Goal: Task Accomplishment & Management: Manage account settings

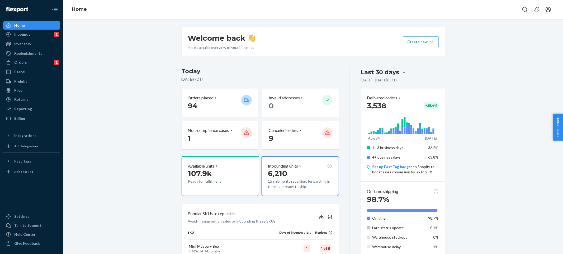
click at [25, 130] on div "Home Inbounds 1 Shipping Plans Problems 1 Inventory Products Replenishments Ord…" at bounding box center [31, 127] width 63 height 254
click at [25, 138] on div "Integrations" at bounding box center [32, 135] width 56 height 7
click at [24, 193] on div "Home Inbounds 1 Shipping Plans Problems 1 Inventory Products Replenishments Ord…" at bounding box center [31, 127] width 63 height 254
click at [24, 224] on div "Talk to Support" at bounding box center [27, 224] width 27 height 5
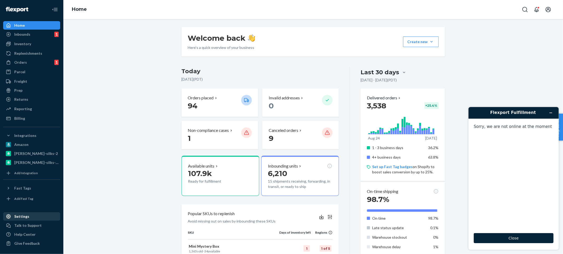
click at [25, 220] on link "Settings" at bounding box center [31, 216] width 57 height 8
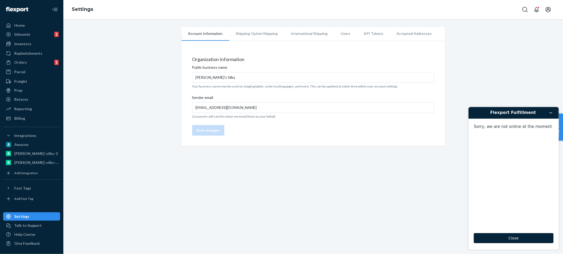
click at [256, 33] on li "Shipping Option Mapping" at bounding box center [256, 33] width 55 height 13
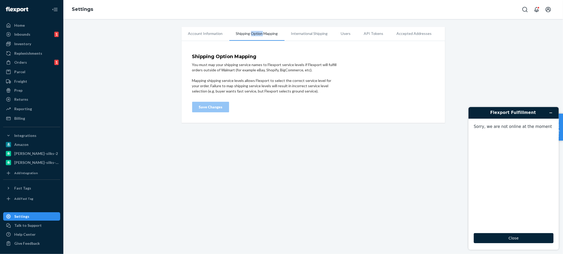
click at [256, 33] on li "Shipping Option Mapping" at bounding box center [256, 34] width 55 height 14
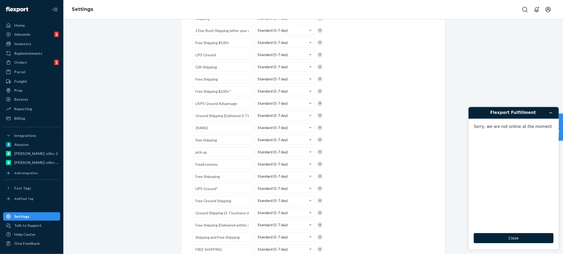
scroll to position [334, 0]
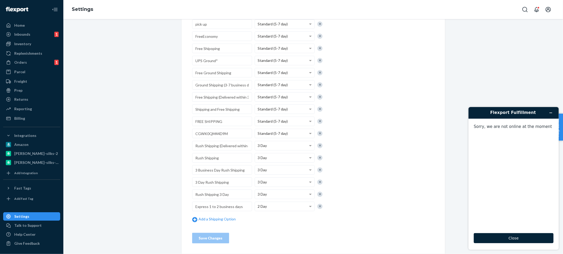
click at [222, 143] on input "Rush Shipping (Delivered within 3-4 business days)" at bounding box center [222, 146] width 60 height 10
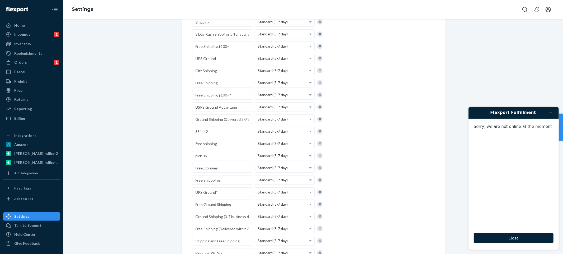
scroll to position [85, 0]
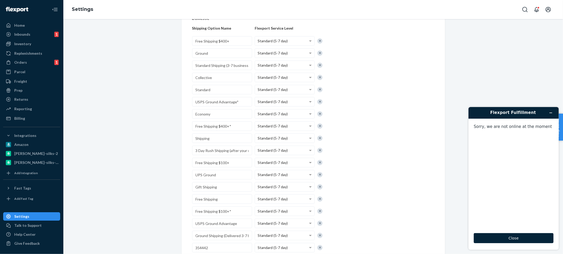
click at [344, 129] on div "Shipping Option Mapping You must map your shipping service names to Flexport se…" at bounding box center [313, 230] width 242 height 522
click at [272, 148] on span "Standard (5-7 day)" at bounding box center [273, 150] width 30 height 4
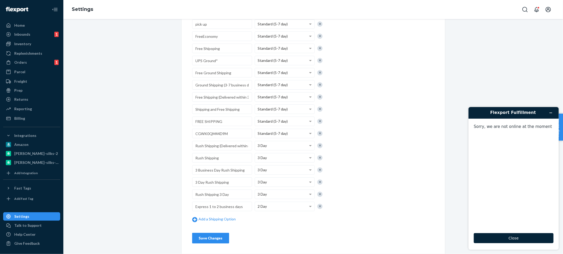
click at [219, 240] on button "Save Changes" at bounding box center [210, 237] width 37 height 11
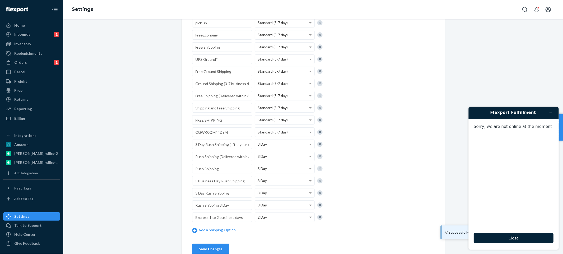
scroll to position [335, 0]
click at [552, 107] on header "Flexport Fulfillment" at bounding box center [513, 113] width 90 height 12
click at [550, 112] on icon "Minimize widget" at bounding box center [551, 113] width 4 height 4
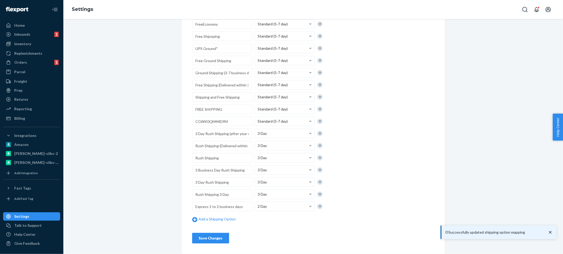
click at [216, 241] on button "Save Changes" at bounding box center [210, 237] width 37 height 11
drag, startPoint x: 155, startPoint y: 200, endPoint x: 151, endPoint y: 188, distance: 11.9
click at [220, 148] on input "Rush Shipping (Delivered within 3-4 business days)" at bounding box center [222, 146] width 60 height 10
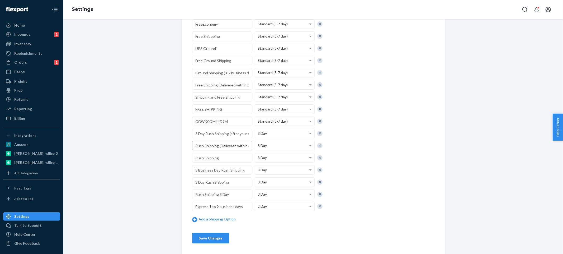
click at [221, 147] on input "Rush Shipping (Delivered within 3-4 business days)" at bounding box center [222, 146] width 60 height 10
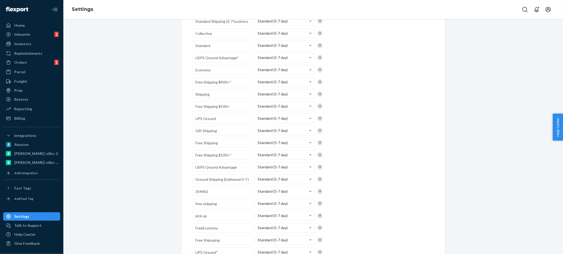
scroll to position [0, 0]
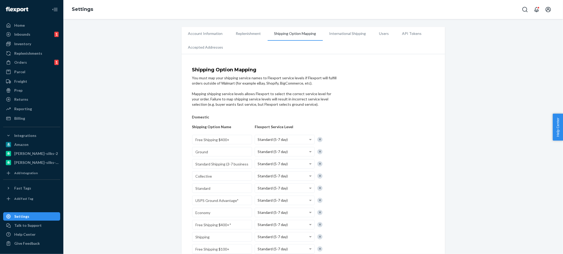
click at [44, 36] on div "Inbounds 1" at bounding box center [32, 34] width 56 height 7
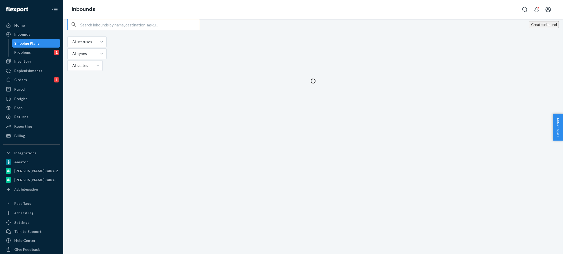
click at [360, 43] on div "Create inbound All statuses All types All states" at bounding box center [313, 45] width 492 height 53
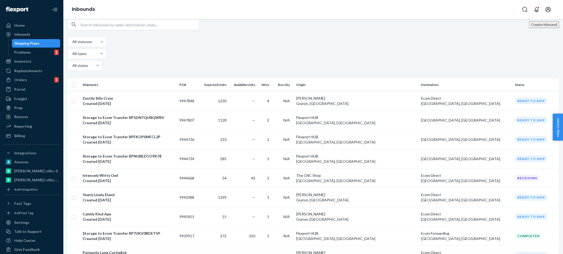
click at [529, 28] on button "Create inbound" at bounding box center [544, 24] width 30 height 7
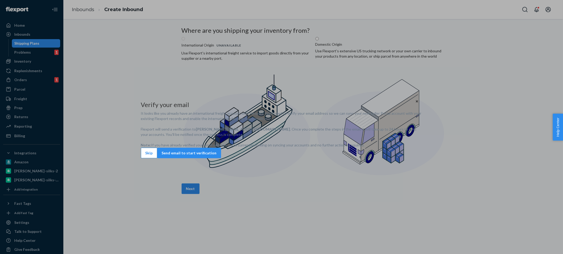
click at [157, 158] on button "Skip" at bounding box center [149, 153] width 16 height 11
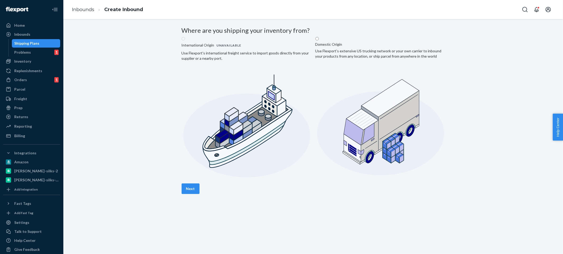
click at [385, 72] on label "Domestic Origin Use Flexport’s extensive US trucking network or your own carrie…" at bounding box center [380, 108] width 130 height 145
click at [319, 40] on input "Domestic Origin Use Flexport’s extensive US trucking network or your own carrie…" at bounding box center [316, 38] width 3 height 3
radio input "true"
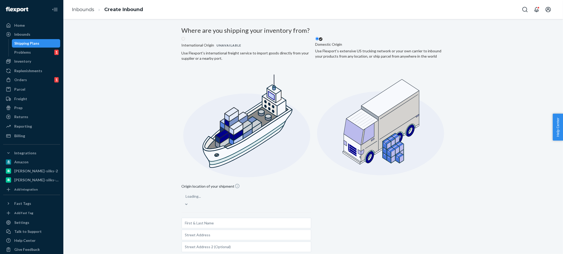
click at [277, 191] on div "Loading..." at bounding box center [247, 199] width 130 height 16
click at [186, 193] on input "Loading..." at bounding box center [186, 195] width 1 height 5
click at [276, 191] on div "Select from saved addresses" at bounding box center [242, 196] width 120 height 11
click at [187, 194] on input "0 results available. Select is focused ,type to refine list, press Down to open…" at bounding box center [186, 196] width 1 height 5
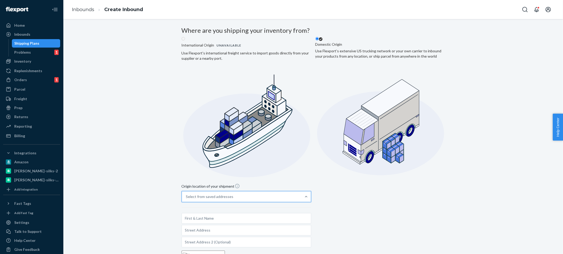
click at [187, 194] on input "option [PERSON_NAME] [STREET_ADDRESS][PERSON_NAME] focused, 1 of 10. 10 results…" at bounding box center [186, 196] width 1 height 5
type input "[PERSON_NAME]"
type input "[STREET_ADDRESS][PERSON_NAME]"
type input "Suite 101"
type input "Graton"
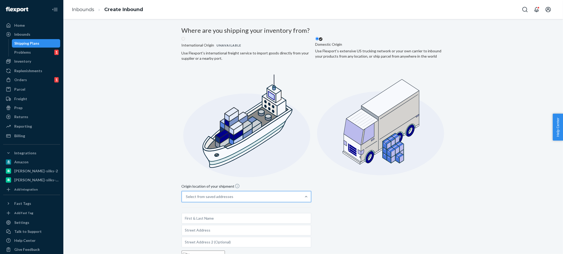
type input "CA"
type input "95444"
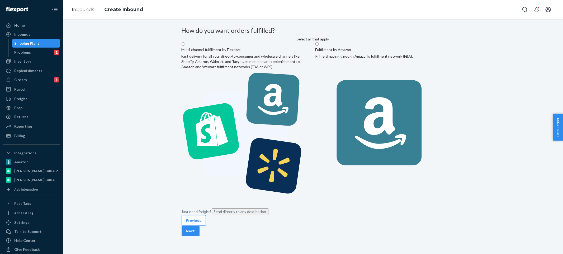
click at [359, 80] on label "Fulfillment by Amazon Prime shipping through Amazon’s fulfillment network (FBA)." at bounding box center [380, 121] width 130 height 159
click at [319, 46] on input "Fulfillment by Amazon Prime shipping through Amazon’s fulfillment network (FBA)." at bounding box center [316, 43] width 3 height 3
radio input "true"
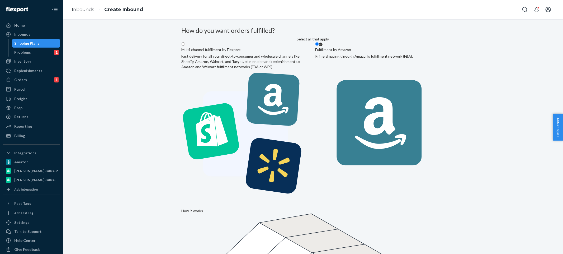
click at [274, 100] on label "Multi-channel fulfillment by Flexport Fast delivery for all your direct-to-cons…" at bounding box center [247, 121] width 130 height 159
click at [185, 46] on input "Multi-channel fulfillment by Flexport Fast delivery for all your direct-to-cons…" at bounding box center [183, 43] width 3 height 3
radio input "true"
radio input "false"
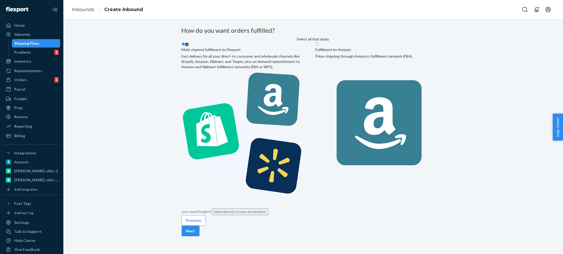
click at [419, 161] on div "How do you want orders fulfilled? Select all that apply. Multi-channel fulfillm…" at bounding box center [313, 121] width 263 height 188
click at [200, 225] on button "Next" at bounding box center [191, 230] width 18 height 11
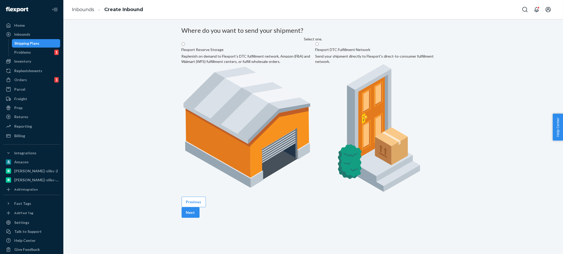
click at [375, 86] on label "Flexport DTC Fulfillment Network Send your shipment directly to Flexport's dire…" at bounding box center [380, 118] width 130 height 153
click at [319, 46] on input "Flexport DTC Fulfillment Network Send your shipment directly to Flexport's dire…" at bounding box center [316, 43] width 3 height 3
radio input "true"
click at [427, 196] on div "Previous Next" at bounding box center [313, 206] width 263 height 21
click at [200, 207] on button "Next" at bounding box center [191, 212] width 18 height 11
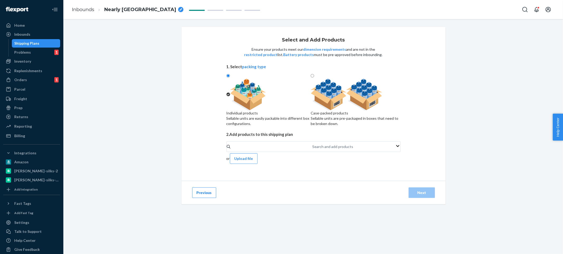
click at [344, 110] on div at bounding box center [356, 95] width 90 height 32
click at [314, 77] on input "Case-packed products Sellable units are pre-packaged in boxes that need to be b…" at bounding box center [312, 75] width 3 height 3
radio input "true"
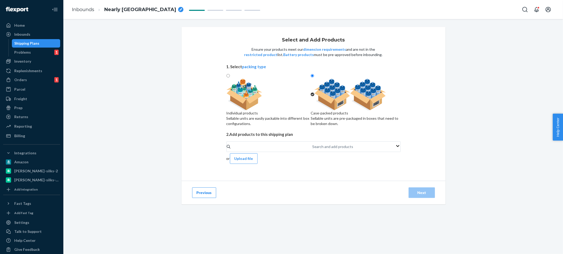
click at [284, 118] on div "Individual products Sellable units are easily packable into different box confi…" at bounding box center [268, 118] width 84 height 16
click at [230, 77] on input "Individual products Sellable units are easily packable into different box confi…" at bounding box center [227, 75] width 3 height 3
radio input "true"
radio input "false"
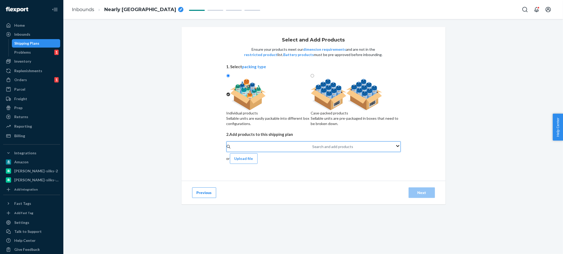
click at [312, 150] on div "Search and add products" at bounding box center [312, 146] width 1 height 6
click at [312, 149] on input "0 results available. Use Up and Down to choose options, press Enter to select t…" at bounding box center [312, 146] width 1 height 5
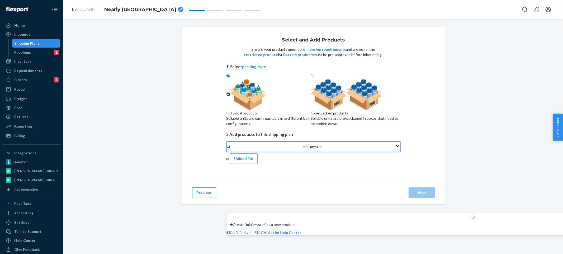
type input "mini mystery"
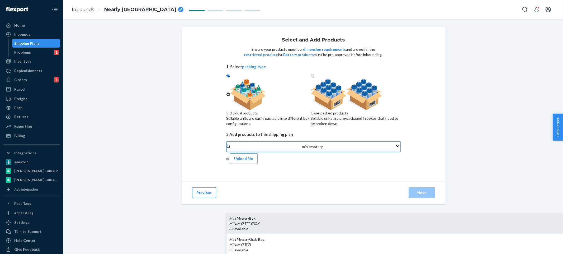
click at [298, 215] on div "Mini Mystery Box" at bounding box center [472, 217] width 485 height 5
click at [302, 149] on input "mini mystery" at bounding box center [312, 146] width 21 height 5
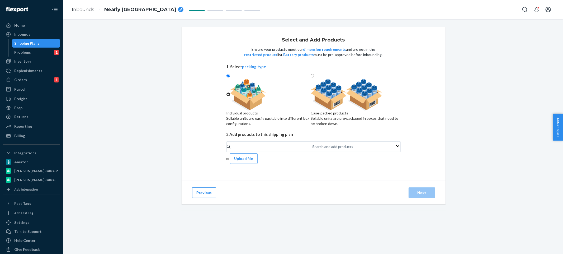
click at [463, 163] on div "Select and Add Products Ensure your products meet our dimension requirements an…" at bounding box center [313, 119] width 492 height 185
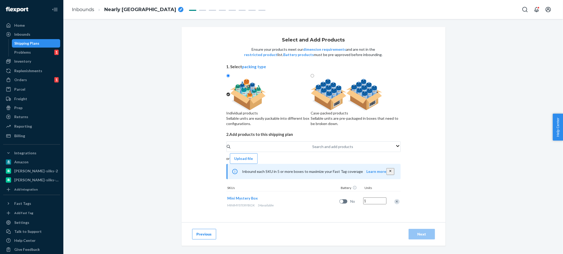
scroll to position [6, 0]
click at [363, 204] on input "1" at bounding box center [374, 200] width 23 height 7
type input "500"
click at [464, 174] on div "Select and Add Products Ensure your products meet our dimension requirements an…" at bounding box center [313, 119] width 492 height 185
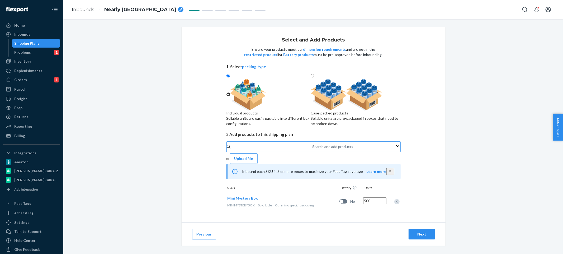
click at [313, 150] on div "Search and add products" at bounding box center [312, 146] width 1 height 6
click at [313, 149] on input "Search and add products" at bounding box center [312, 146] width 1 height 5
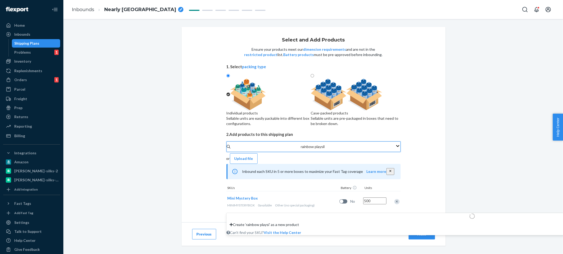
type input "rainbow playsilk"
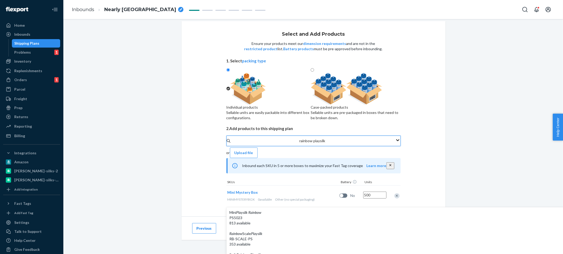
click at [323, 143] on input "rainbow playsilk" at bounding box center [312, 140] width 27 height 5
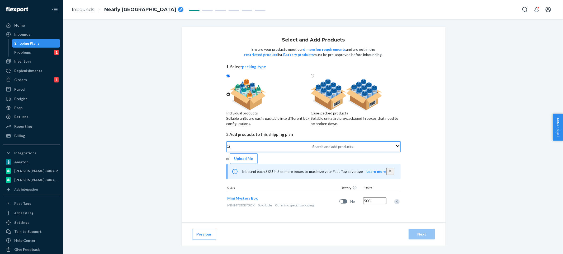
click at [479, 196] on div "Select and Add Products Ensure your products meet our dimension requirements an…" at bounding box center [313, 119] width 492 height 185
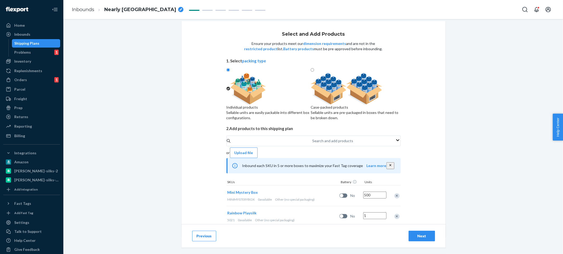
scroll to position [27, 0]
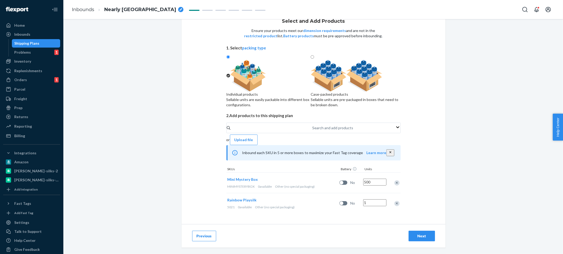
click at [474, 137] on div "Select and Add Products Ensure your products meet our dimension requirements an…" at bounding box center [313, 100] width 492 height 185
click at [379, 205] on input "1" at bounding box center [374, 202] width 23 height 7
type input "68"
click at [312, 131] on div "Search and add products" at bounding box center [312, 128] width 1 height 6
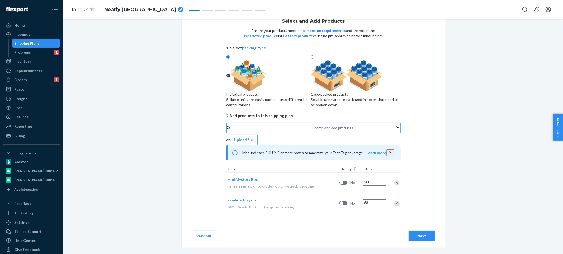
click at [312, 130] on input "Search and add products" at bounding box center [312, 127] width 1 height 5
type input "u"
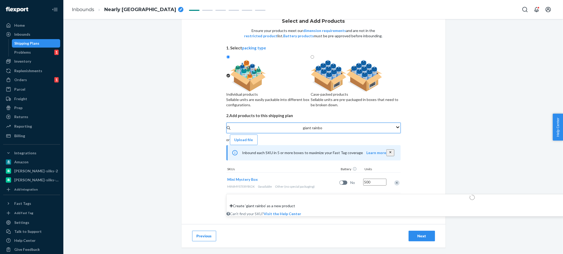
type input "giant rainbow"
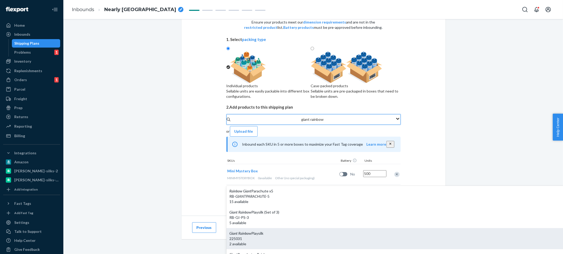
click at [283, 236] on div "225031" at bounding box center [472, 238] width 485 height 5
click at [301, 122] on input "giant rainbow" at bounding box center [312, 119] width 23 height 5
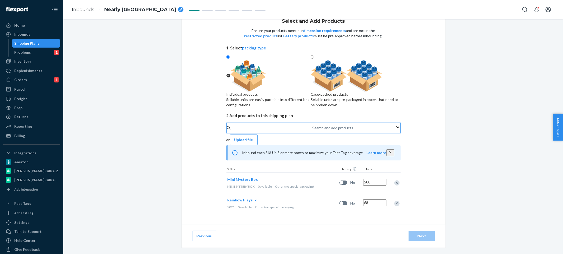
click at [417, 177] on div "Select and Add Products Ensure your products meet our dimension requirements an…" at bounding box center [314, 116] width 264 height 216
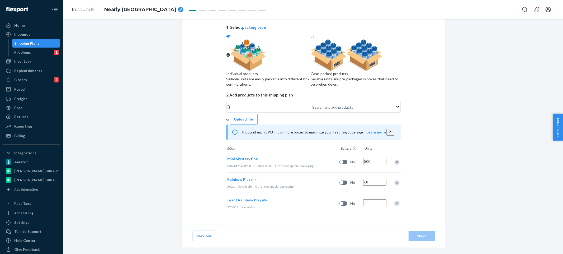
scroll to position [49, 0]
click at [312, 110] on div "Search and add products" at bounding box center [332, 107] width 41 height 5
click at [312, 110] on input "0 results available. Use Up and Down to choose options, press Enter to select t…" at bounding box center [312, 107] width 1 height 5
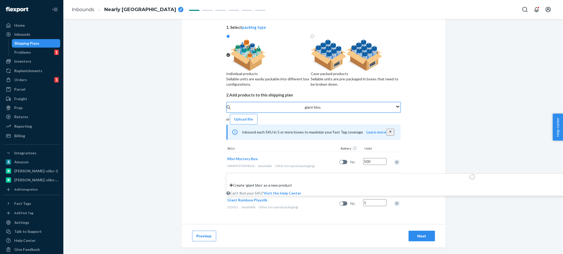
type input "giant blossom"
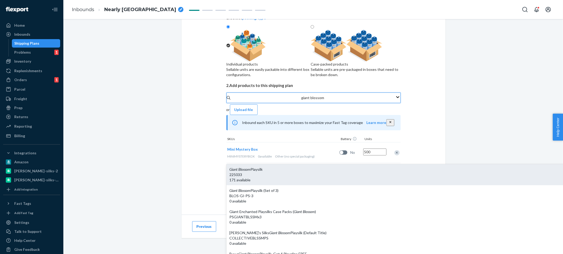
click at [266, 167] on div "Giant Blossom Playsilk" at bounding box center [472, 169] width 485 height 5
click at [301, 100] on input "giant blossom" at bounding box center [312, 97] width 23 height 5
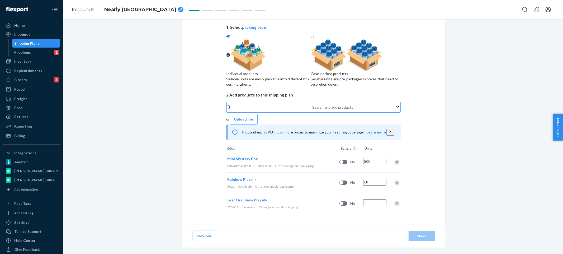
click at [199, 141] on div "Select and Add Products Ensure your products meet our dimension requirements an…" at bounding box center [314, 106] width 264 height 236
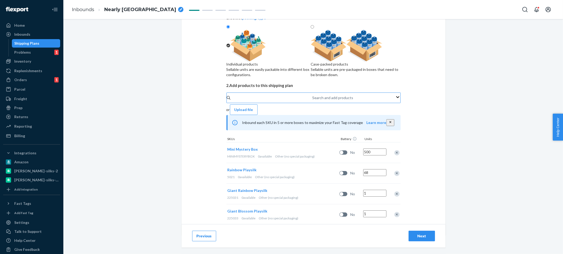
scroll to position [70, 0]
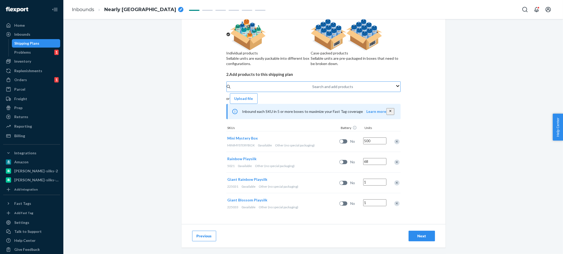
click at [312, 90] on div "Search and add products" at bounding box center [312, 86] width 1 height 6
click at [312, 89] on input "Search and add products" at bounding box center [312, 86] width 1 height 5
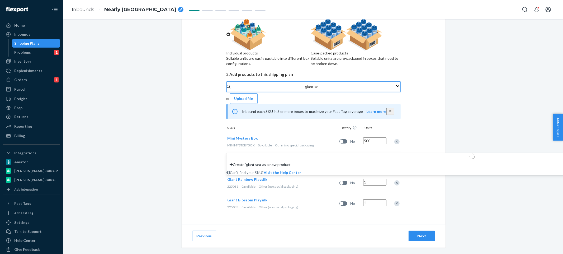
type input "giant sea"
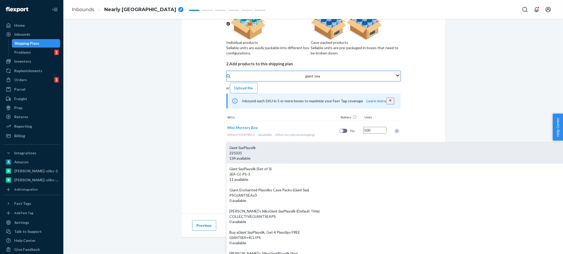
click at [305, 150] on div "225035" at bounding box center [472, 152] width 485 height 5
click at [305, 79] on input "giant sea" at bounding box center [312, 75] width 15 height 5
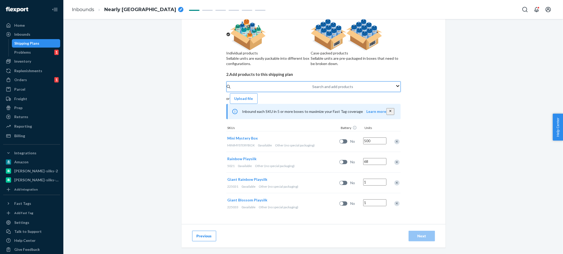
click at [437, 124] on div "Select and Add Products Ensure your products meet our dimension requirements an…" at bounding box center [314, 95] width 264 height 257
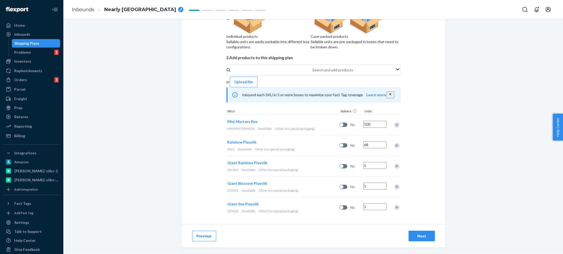
scroll to position [92, 0]
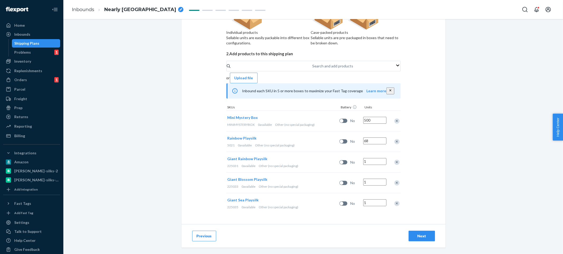
click at [380, 160] on input "1" at bounding box center [374, 161] width 23 height 7
type input "10"
click at [372, 180] on input "1" at bounding box center [374, 181] width 23 height 7
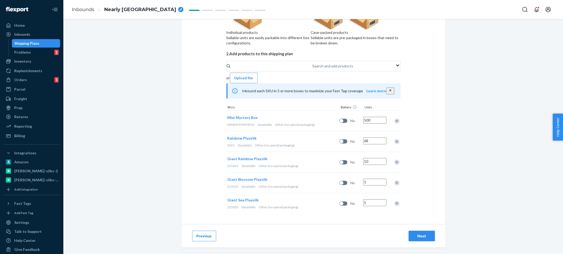
click at [372, 180] on input "1" at bounding box center [374, 181] width 23 height 7
type input "15"
click at [368, 200] on input "1" at bounding box center [374, 202] width 23 height 7
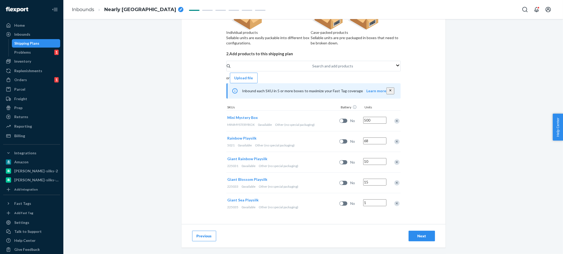
click at [368, 200] on input "1" at bounding box center [374, 202] width 23 height 7
type input "5"
click at [443, 186] on div "Select and Add Products Ensure your products meet our dimension requirements an…" at bounding box center [313, 136] width 500 height 235
click at [422, 235] on div "Next" at bounding box center [421, 235] width 17 height 5
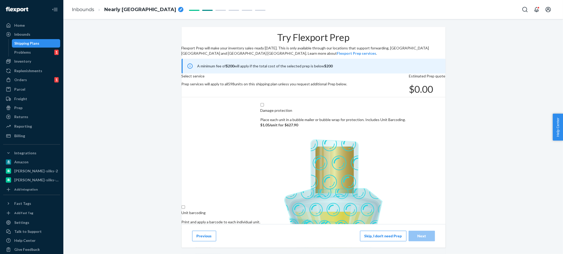
click at [397, 232] on button "Skip, I don't need Prep" at bounding box center [383, 235] width 46 height 11
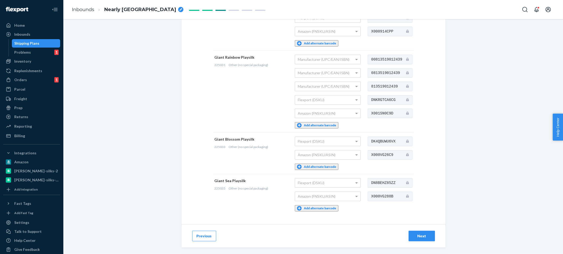
scroll to position [167, 0]
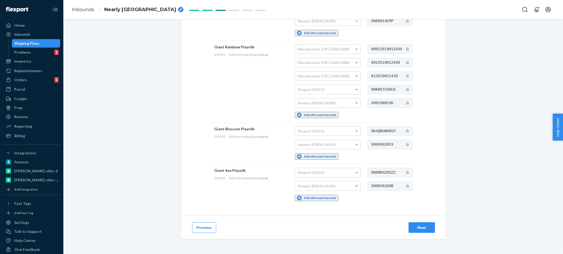
click at [422, 225] on div "Next" at bounding box center [421, 227] width 17 height 5
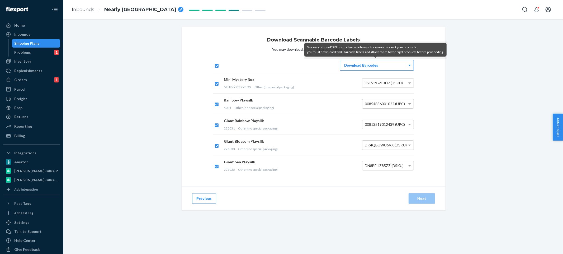
click at [392, 70] on div "Download Barcodes" at bounding box center [377, 65] width 74 height 11
click at [452, 191] on div "Download Scannable Barcode Labels You may download and print barcode labels bel…" at bounding box center [313, 132] width 492 height 211
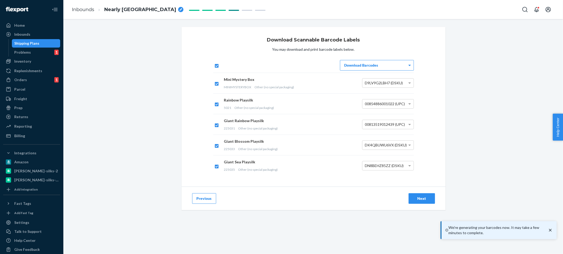
click at [416, 200] on div "Next" at bounding box center [421, 198] width 17 height 5
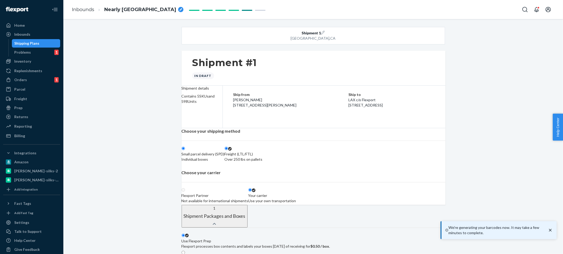
radio input "true"
radio input "false"
radio input "true"
radio input "false"
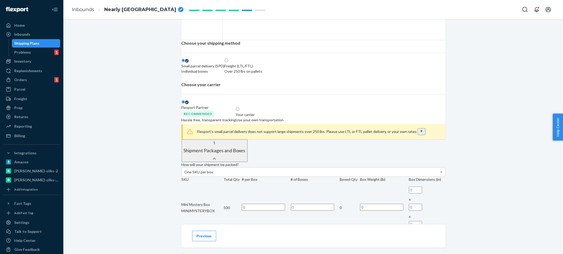
scroll to position [190, 0]
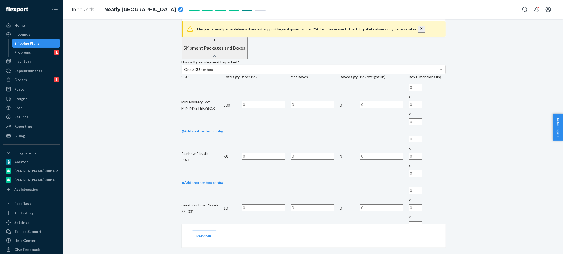
click at [448, 131] on div "Shipment 1 [GEOGRAPHIC_DATA] Shipment #1 In draft Shipment details Contains 5 S…" at bounding box center [313, 177] width 492 height 681
click at [285, 108] on input "text" at bounding box center [263, 104] width 43 height 7
type input "250"
click at [299, 128] on td at bounding box center [315, 105] width 49 height 46
click at [301, 108] on input "text" at bounding box center [312, 104] width 43 height 7
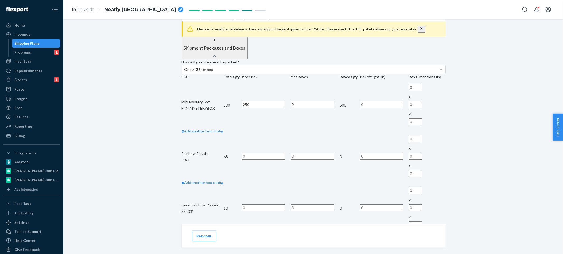
type input "2"
click at [455, 134] on div "Shipment 1 [GEOGRAPHIC_DATA] Shipment #1 In draft Shipment details Contains 5 S…" at bounding box center [313, 177] width 492 height 681
click at [360, 108] on input "text" at bounding box center [381, 104] width 43 height 7
type input "10"
click at [465, 126] on div "Shipment 1 [GEOGRAPHIC_DATA] Shipment #1 In draft Shipment details Contains 5 S…" at bounding box center [313, 177] width 492 height 681
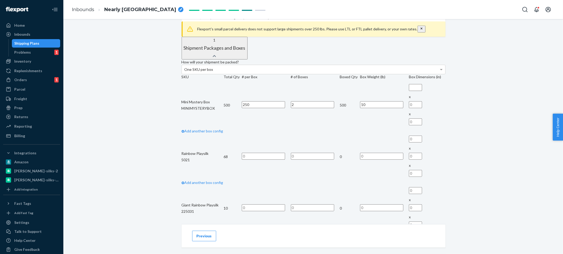
click at [409, 91] on input "text" at bounding box center [415, 87] width 13 height 7
type input "34"
click at [409, 108] on input "text" at bounding box center [415, 104] width 13 height 7
type input "12"
click at [409, 125] on input "text" at bounding box center [415, 121] width 13 height 7
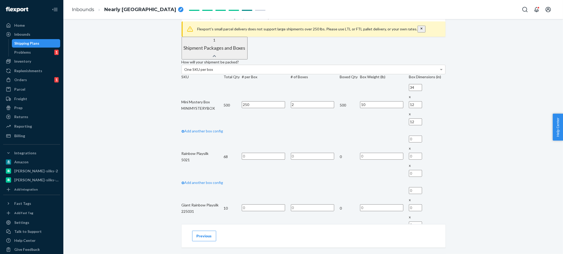
type input "12"
click at [462, 129] on div "Shipment 1 [GEOGRAPHIC_DATA] Shipment #1 In draft Shipment details Contains 5 S…" at bounding box center [313, 177] width 492 height 681
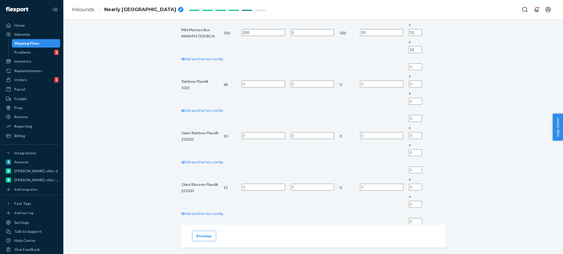
click at [462, 130] on div "Shipment 1 [GEOGRAPHIC_DATA] Shipment #1 In draft Shipment details Contains 5 S…" at bounding box center [313, 105] width 492 height 681
click at [297, 101] on td at bounding box center [315, 84] width 49 height 46
click at [285, 87] on input "text" at bounding box center [263, 83] width 43 height 7
click at [285, 87] on input "68" at bounding box center [263, 83] width 43 height 7
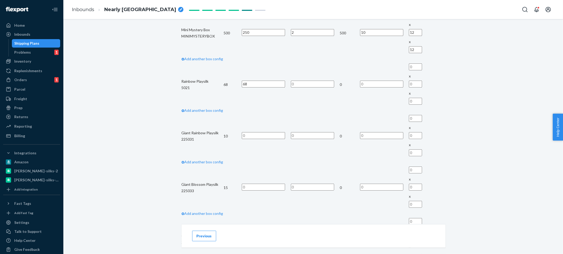
click at [285, 87] on input "68" at bounding box center [263, 83] width 43 height 7
type input "68"
type input "1"
type input "10"
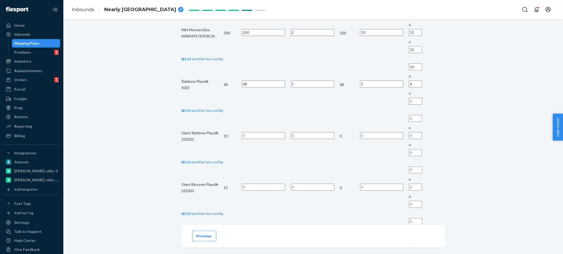
type input "6"
type input "4"
click at [445, 118] on div "Shipment 1 [GEOGRAPHIC_DATA] Shipment #1 In draft Shipment details Contains 5 S…" at bounding box center [313, 97] width 271 height 664
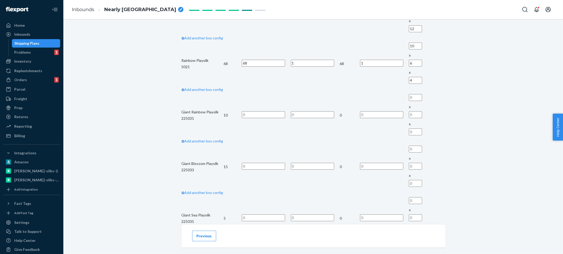
click at [493, 143] on div "Shipment 1 [GEOGRAPHIC_DATA] Shipment #1 In draft Shipment details Contains 5 S…" at bounding box center [313, 84] width 492 height 681
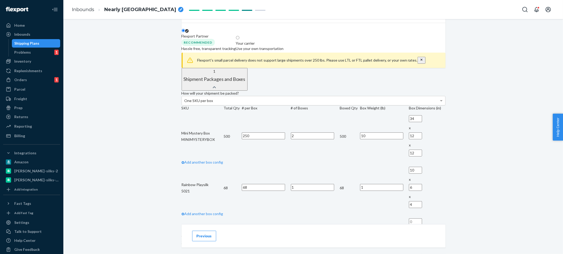
click at [299, 105] on div "One SKU per box" at bounding box center [313, 100] width 263 height 9
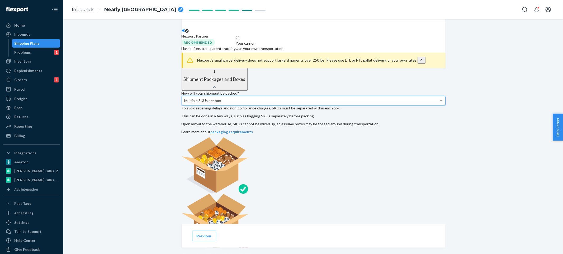
click at [477, 137] on div "Shipment 1 [GEOGRAPHIC_DATA] Shipment #1 In draft Shipment details Contains 5 S…" at bounding box center [313, 255] width 492 height 774
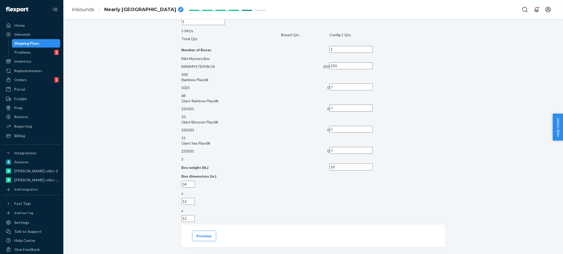
scroll to position [304, 0]
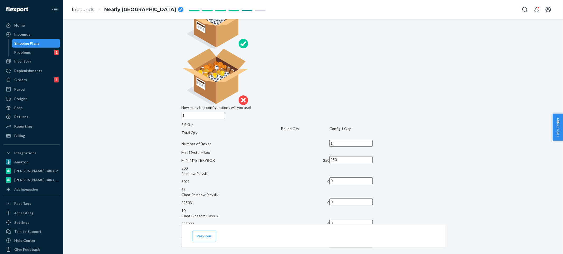
click at [225, 112] on input "1" at bounding box center [203, 115] width 43 height 7
type input "3"
click at [476, 97] on div "Shipment 1 [GEOGRAPHIC_DATA] Shipment #1 In draft Shipment details Contains 5 S…" at bounding box center [313, 112] width 492 height 779
click at [307, 140] on input "1" at bounding box center [285, 143] width 43 height 7
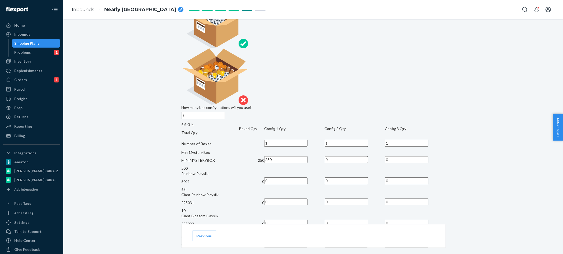
click at [307, 140] on input "1" at bounding box center [285, 143] width 43 height 7
type input "2"
click at [368, 177] on input "text" at bounding box center [346, 180] width 43 height 7
type input "68"
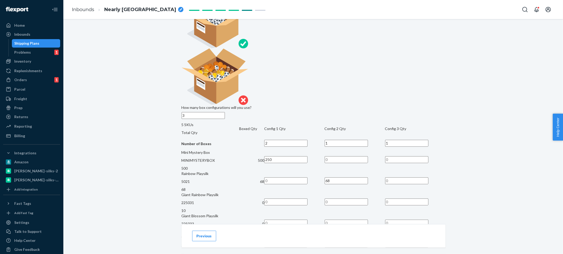
click at [458, 144] on div "Shipment 1 [GEOGRAPHIC_DATA] Shipment #1 In draft Shipment details Contains 5 S…" at bounding box center [313, 112] width 492 height 779
click at [402, 198] on input "text" at bounding box center [406, 201] width 43 height 7
type input "10"
click at [407, 219] on input "text" at bounding box center [406, 222] width 43 height 7
type input "15"
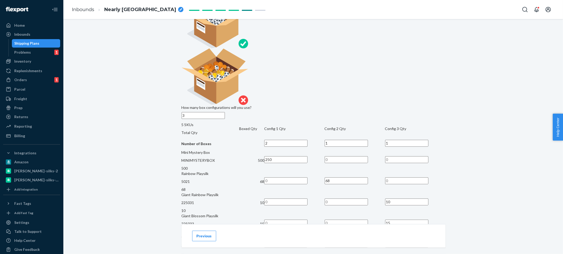
click at [445, 176] on div "Shipment 1 [GEOGRAPHIC_DATA] Shipment #1 In draft Shipment details Contains 5 S…" at bounding box center [313, 104] width 271 height 762
click at [401, 240] on input "text" at bounding box center [406, 243] width 43 height 7
type input "5"
click at [440, 181] on div "How will your shipment be packed? Multiple SKUs per box To avoid receiving dela…" at bounding box center [314, 159] width 264 height 428
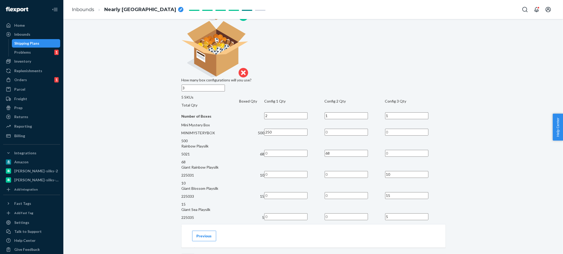
click at [368, 230] on input "text" at bounding box center [346, 233] width 43 height 7
type input "1"
drag, startPoint x: 434, startPoint y: 192, endPoint x: 414, endPoint y: 195, distance: 20.0
click at [434, 192] on div "How will your shipment be packed? Multiple SKUs per box To avoid receiving dela…" at bounding box center [314, 132] width 264 height 428
click at [405, 230] on input "text" at bounding box center [406, 233] width 43 height 7
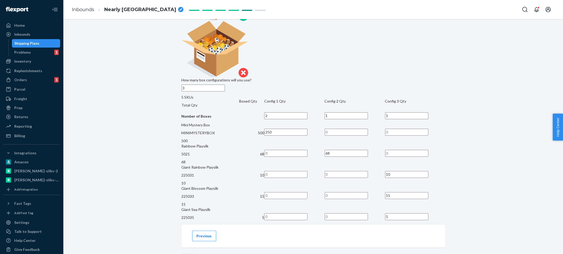
type input "1"
click at [461, 185] on div "Shipment 1 [GEOGRAPHIC_DATA] Shipment #1 In draft Shipment details Contains 5 S…" at bounding box center [313, 84] width 492 height 779
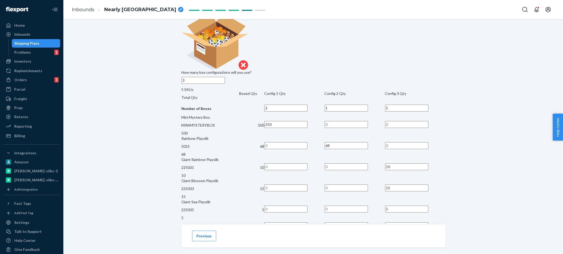
scroll to position [369, 0]
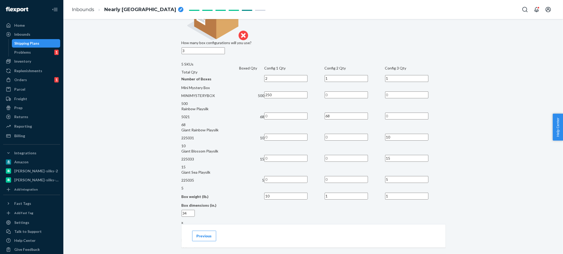
click at [223, 253] on link "Add another dimension" at bounding box center [202, 256] width 41 height 4
type input "18"
type input "10"
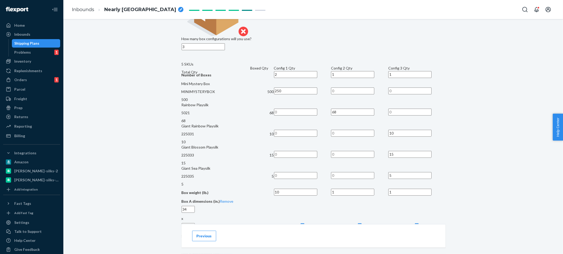
scroll to position [384, 0]
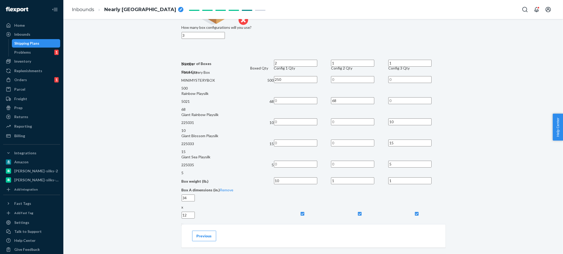
type input "4"
type input "8"
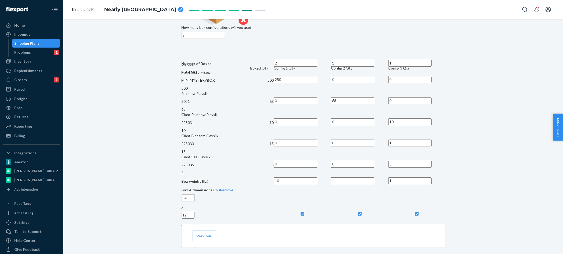
type input "8"
click at [477, 176] on div "Shipment 1 [GEOGRAPHIC_DATA] Shipment #1 In draft Shipment details Contains 5 S…" at bounding box center [313, 81] width 492 height 877
checkbox input "true"
checkbox input "false"
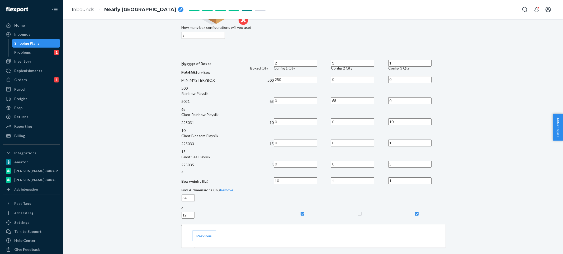
checkbox input "true"
checkbox input "false"
click at [436, 185] on div "How will your shipment be packed? Multiple SKUs per box To avoid receiving dela…" at bounding box center [314, 128] width 264 height 526
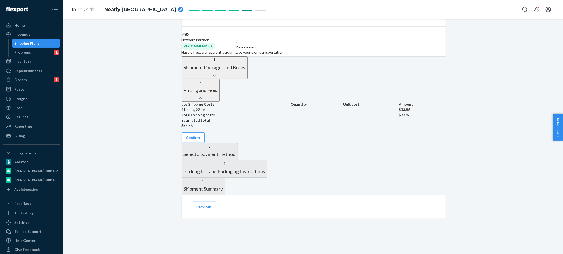
scroll to position [270, 0]
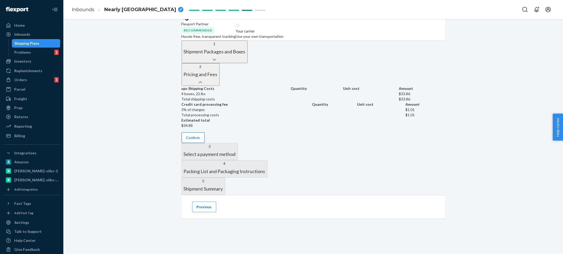
click at [205, 132] on button "Confirm" at bounding box center [193, 137] width 23 height 11
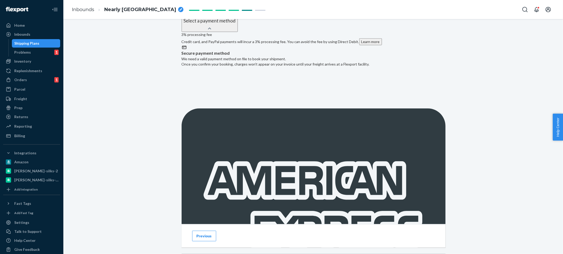
click at [241, 144] on div "3% processing fee Credit card, and PayPal payments will incur a 3% processing f…" at bounding box center [314, 198] width 264 height 339
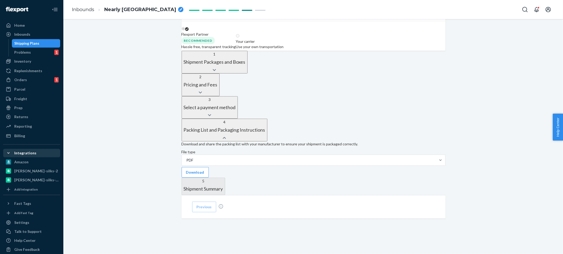
scroll to position [207, 0]
click at [311, 154] on div "PDF" at bounding box center [314, 159] width 264 height 11
click at [187, 157] on input "PDF" at bounding box center [186, 159] width 1 height 5
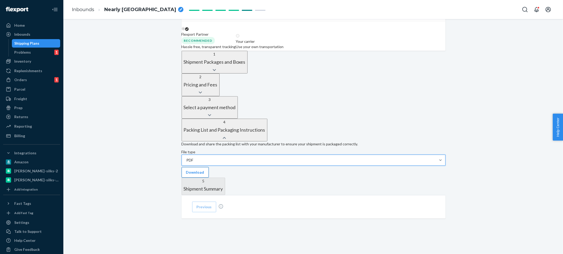
click at [209, 167] on button "Download" at bounding box center [195, 172] width 27 height 11
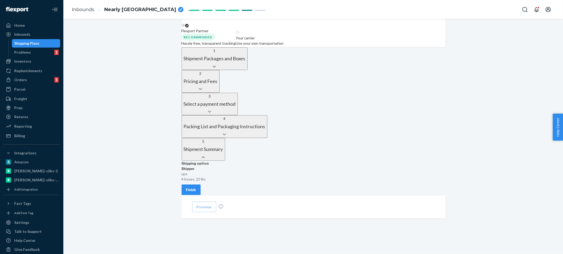
click at [492, 170] on div "Shipment 1 [GEOGRAPHIC_DATA] Shipment #1 In draft Shipment details Contains 5 S…" at bounding box center [313, 58] width 492 height 391
click at [201, 184] on button "Finish" at bounding box center [191, 189] width 19 height 11
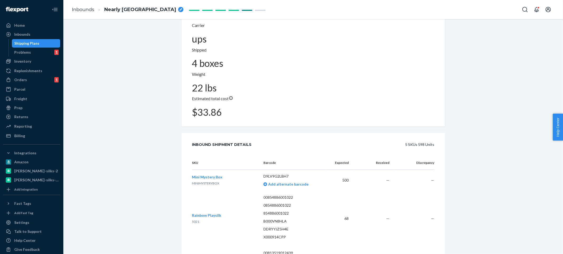
scroll to position [0, 0]
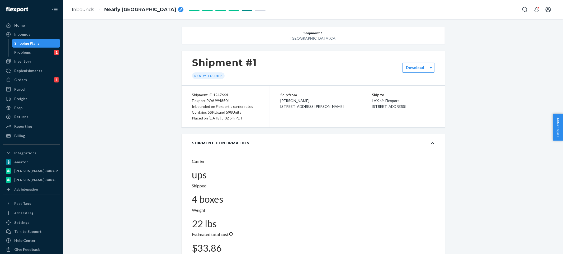
click at [417, 73] on div "Shipment #1 Ready to ship" at bounding box center [313, 68] width 263 height 35
click at [417, 71] on div "Download" at bounding box center [418, 68] width 32 height 10
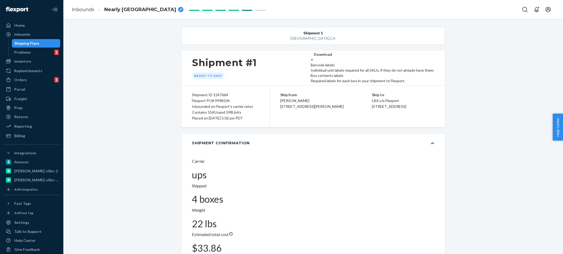
click at [425, 83] on div "Required labels for each box in your shipment to Flexport." at bounding box center [373, 80] width 124 height 5
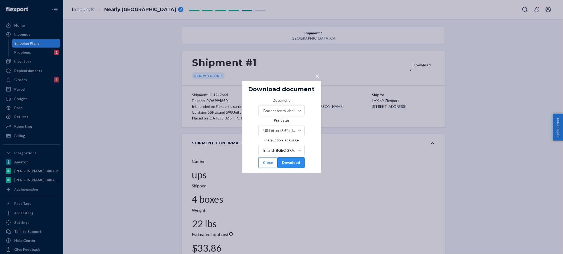
click at [305, 168] on button "Download" at bounding box center [290, 162] width 27 height 11
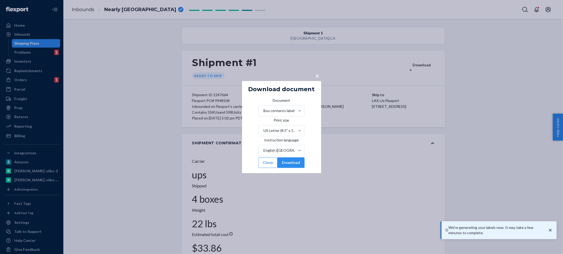
click at [316, 71] on span "×" at bounding box center [317, 75] width 4 height 9
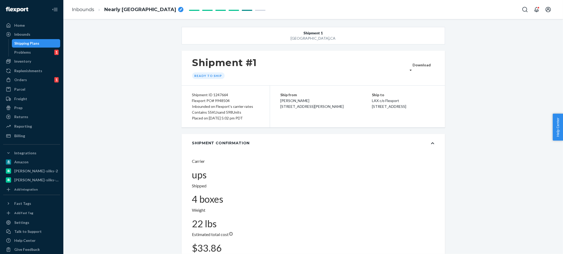
click at [50, 60] on div "Inventory" at bounding box center [32, 61] width 56 height 7
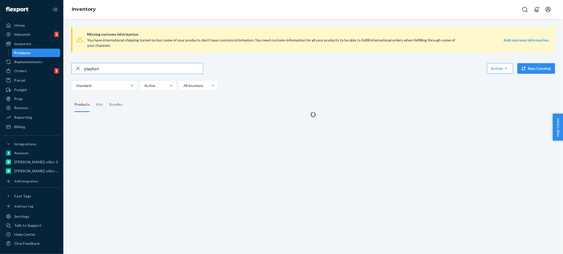
click at [125, 65] on input "playfort" at bounding box center [143, 68] width 119 height 11
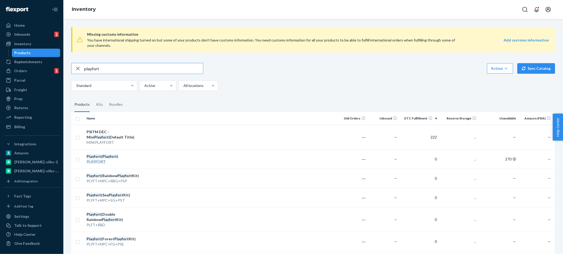
click at [125, 65] on input "playfort" at bounding box center [143, 68] width 119 height 11
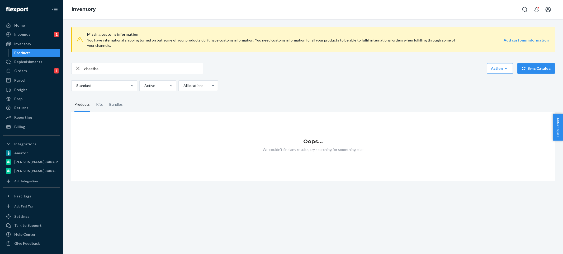
click at [125, 65] on input "cheetha" at bounding box center [143, 68] width 119 height 11
click at [122, 67] on input "cheetha" at bounding box center [143, 68] width 119 height 11
type input "cheetah"
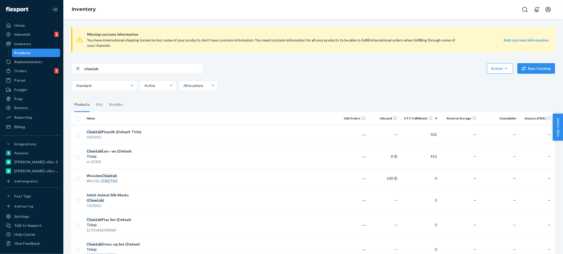
click at [329, 88] on div "Standard Active All locations" at bounding box center [311, 85] width 480 height 11
click at [348, 105] on fieldset "Products Kits Bundles" at bounding box center [313, 104] width 484 height 15
click at [448, 173] on td "—" at bounding box center [459, 177] width 40 height 19
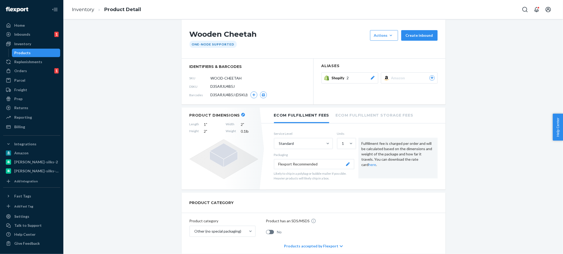
scroll to position [350, 0]
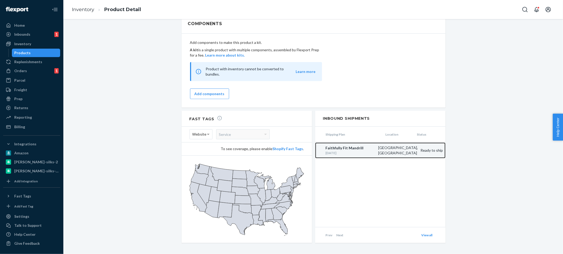
click at [376, 150] on div "[DATE]" at bounding box center [351, 152] width 50 height 4
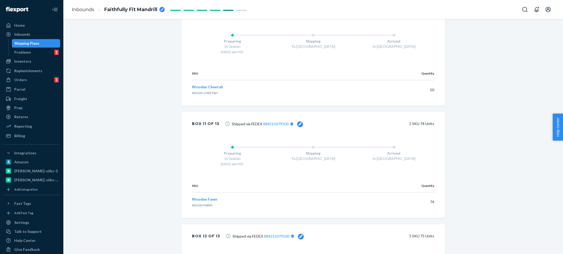
scroll to position [1483, 0]
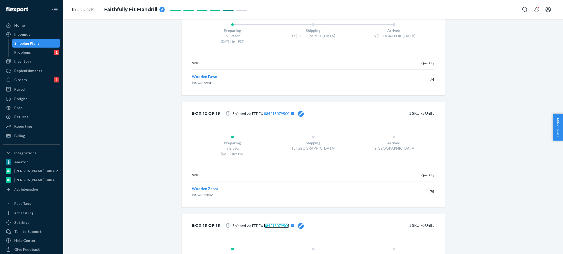
click at [272, 223] on link "884215079500" at bounding box center [276, 225] width 25 height 4
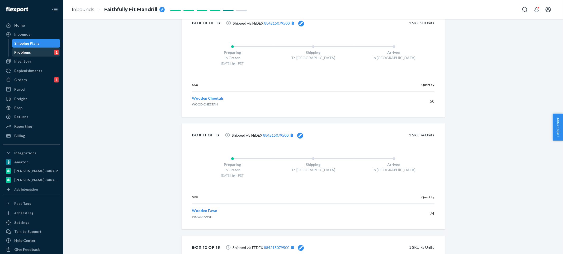
click at [33, 52] on div "Problems 1" at bounding box center [36, 52] width 48 height 7
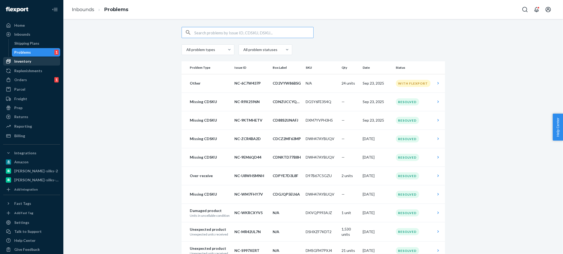
click at [29, 60] on div "Inventory" at bounding box center [22, 61] width 17 height 5
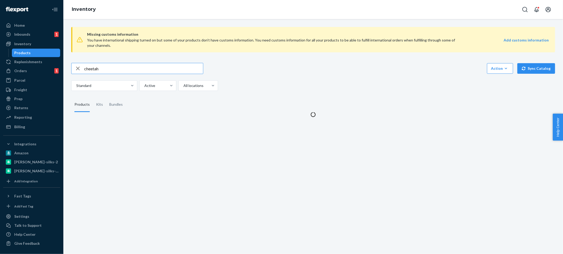
click at [141, 72] on input "cheetah" at bounding box center [143, 68] width 119 height 11
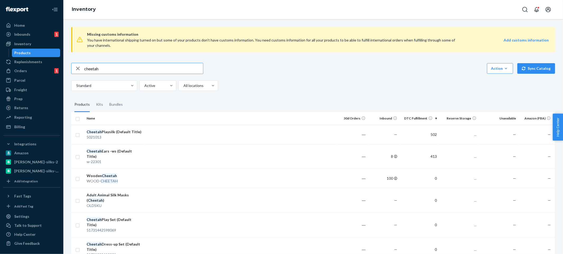
click at [141, 71] on input "cheetah" at bounding box center [143, 68] width 119 height 11
click at [141, 71] on input "cheetahs" at bounding box center [143, 68] width 119 height 11
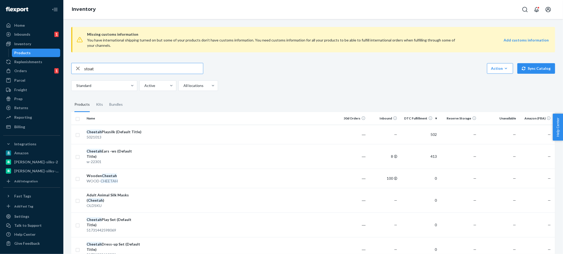
type input "stoat"
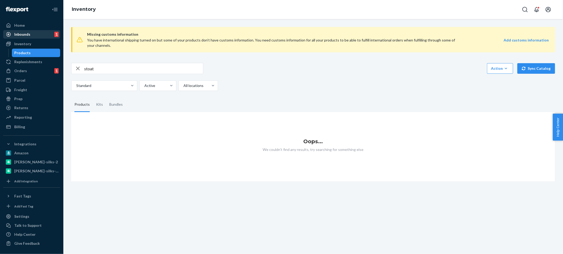
click at [36, 36] on div "Inbounds 1" at bounding box center [32, 34] width 56 height 7
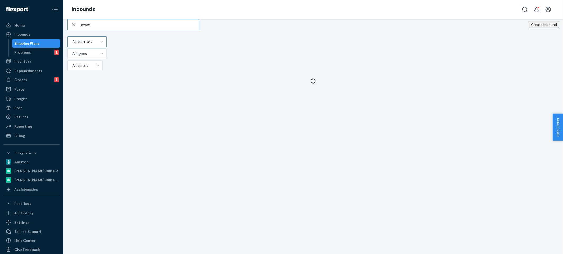
type input "stoat"
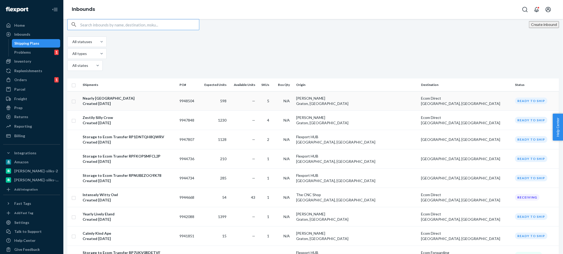
click at [419, 91] on td "[PERSON_NAME] [PERSON_NAME], [GEOGRAPHIC_DATA]" at bounding box center [356, 100] width 125 height 19
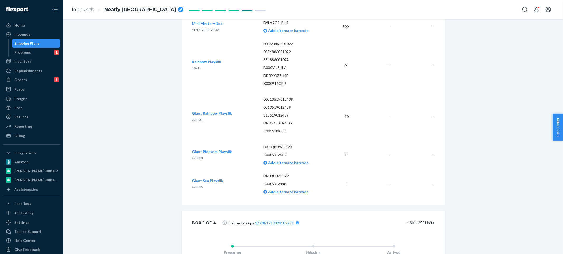
scroll to position [21, 0]
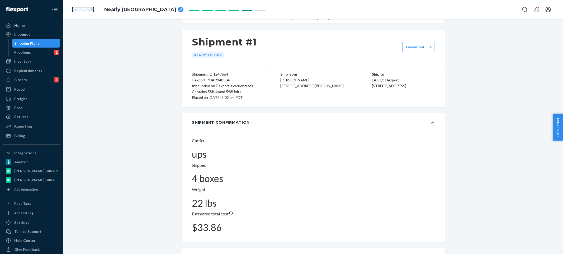
click at [89, 9] on link "Inbounds" at bounding box center [83, 10] width 22 height 6
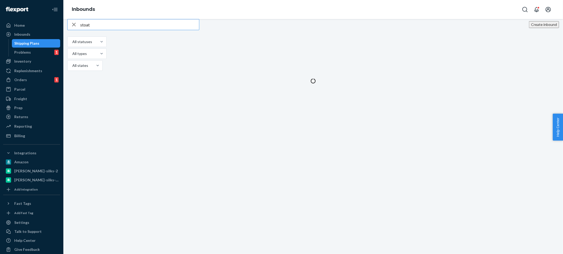
type input "stoat"
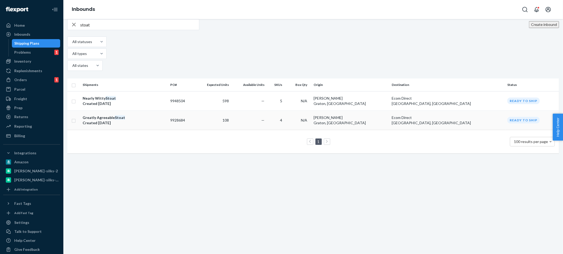
click at [390, 110] on td "[PERSON_NAME] [PERSON_NAME], [GEOGRAPHIC_DATA]" at bounding box center [350, 119] width 78 height 19
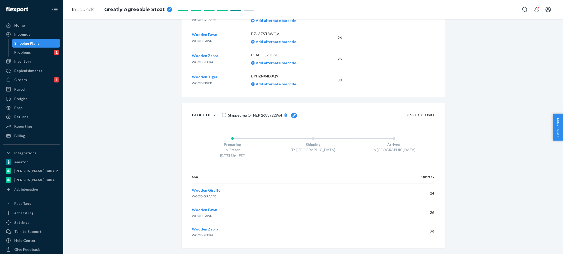
scroll to position [194, 0]
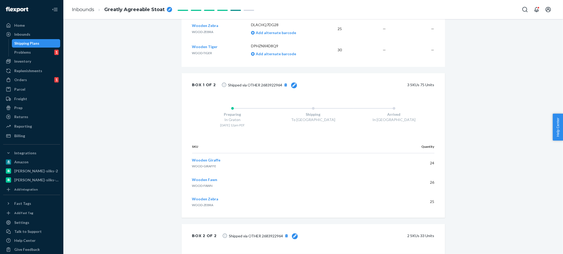
click at [295, 87] on div at bounding box center [294, 85] width 6 height 6
click at [270, 84] on input "2683922964" at bounding box center [255, 84] width 55 height 11
click at [290, 85] on div "Update" at bounding box center [294, 84] width 13 height 5
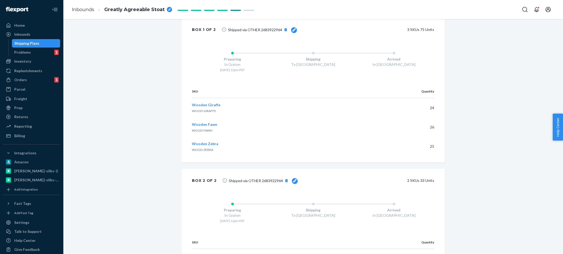
click at [304, 137] on td "Wooden Zebra WOOD-ZEBRA" at bounding box center [271, 146] width 159 height 19
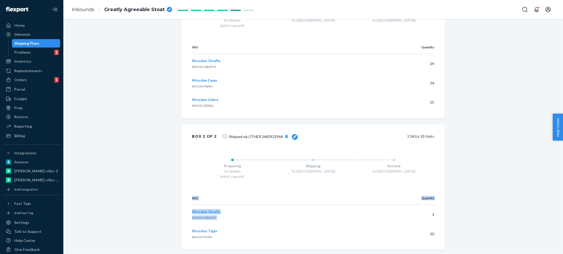
drag, startPoint x: 431, startPoint y: 223, endPoint x: 408, endPoint y: 196, distance: 35.0
click at [408, 196] on div "SKU Quantity Wooden Giraffe WOOD-GIRAFFE 3 Wooden [PERSON_NAME]-TIGER 30" at bounding box center [313, 217] width 263 height 64
click at [408, 205] on td "3" at bounding box center [392, 215] width 83 height 20
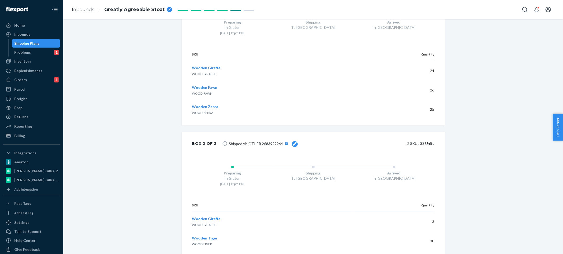
scroll to position [279, 0]
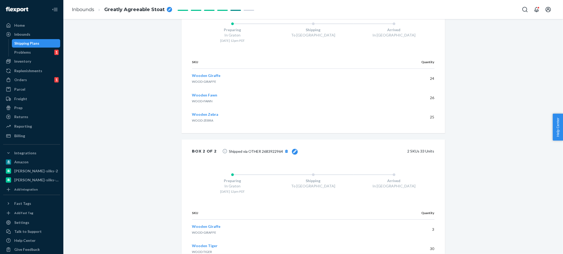
click at [354, 183] on div "Arrived In [GEOGRAPHIC_DATA]" at bounding box center [394, 181] width 81 height 25
click at [284, 148] on button "[object Object]" at bounding box center [286, 151] width 7 height 7
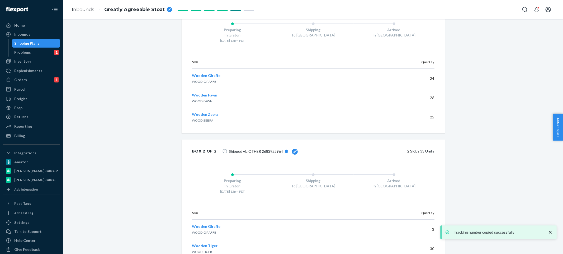
click at [449, 161] on div "Shipment [GEOGRAPHIC_DATA] Shipment #1 Ready to ship Download Shipment ID 12372…" at bounding box center [313, 14] width 492 height 533
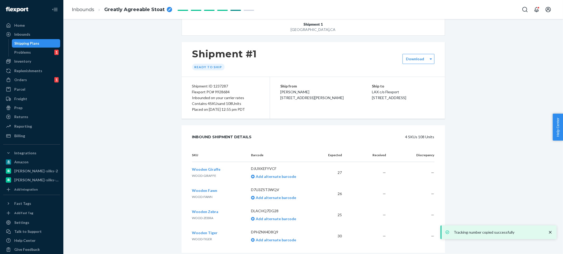
scroll to position [42, 0]
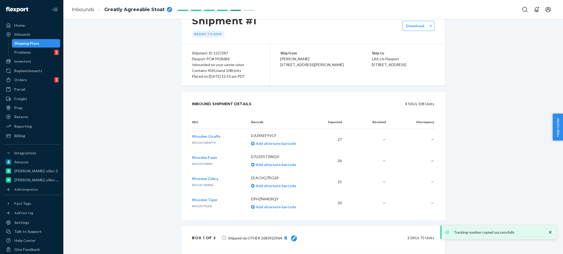
click at [468, 147] on div "Shipment [GEOGRAPHIC_DATA] Shipment #1 Ready to ship Download Shipment ID 12372…" at bounding box center [313, 251] width 492 height 533
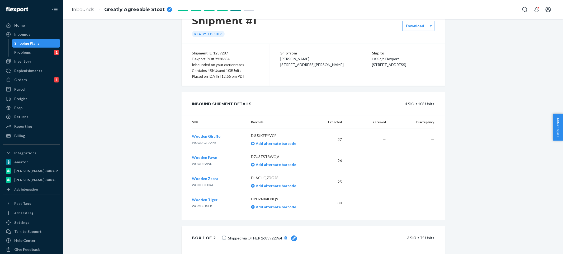
scroll to position [0, 0]
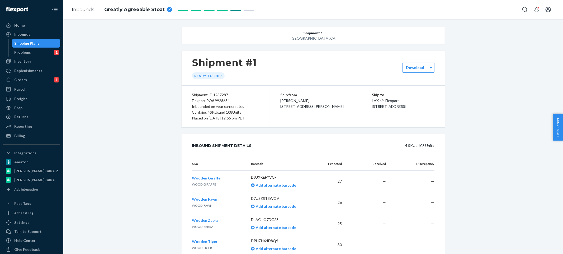
click at [45, 130] on div "Reporting Reports Analytics" at bounding box center [31, 126] width 57 height 9
click at [45, 135] on div "Billing" at bounding box center [32, 135] width 56 height 7
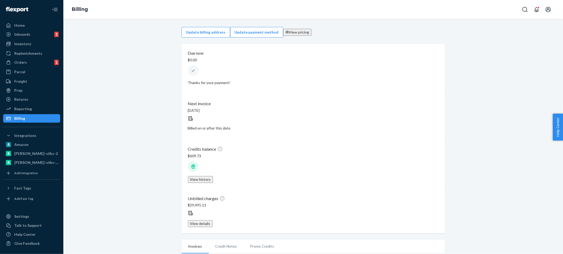
drag, startPoint x: 313, startPoint y: 124, endPoint x: 272, endPoint y: 124, distance: 41.2
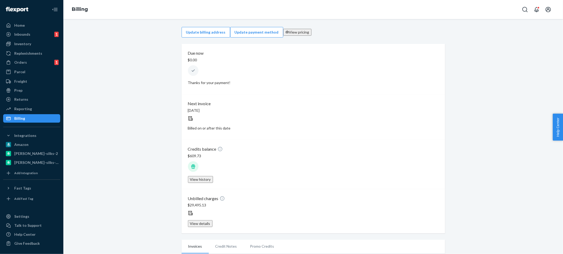
click at [39, 25] on div "Home" at bounding box center [32, 25] width 56 height 7
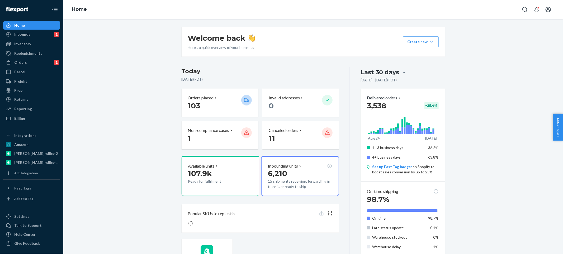
click at [512, 101] on div "Welcome back Here’s a quick overview of your business Create new Create new inb…" at bounding box center [313, 250] width 492 height 447
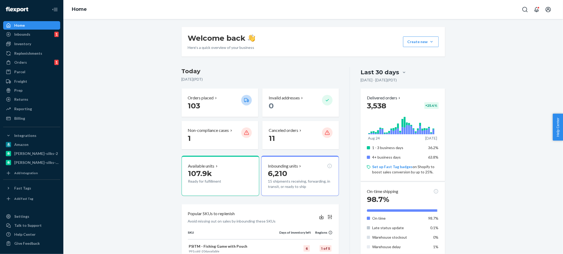
click at [512, 101] on div "Welcome back Here’s a quick overview of your business Create new Create new inb…" at bounding box center [313, 250] width 492 height 447
click at [161, 102] on div "Welcome back Here’s a quick overview of your business Create new Create new inb…" at bounding box center [313, 250] width 492 height 447
click at [181, 62] on div "Welcome back Here’s a quick overview of your business Create new Create new inb…" at bounding box center [313, 250] width 271 height 447
click at [142, 82] on div "Welcome back Here’s a quick overview of your business Create new Create new inb…" at bounding box center [313, 250] width 492 height 447
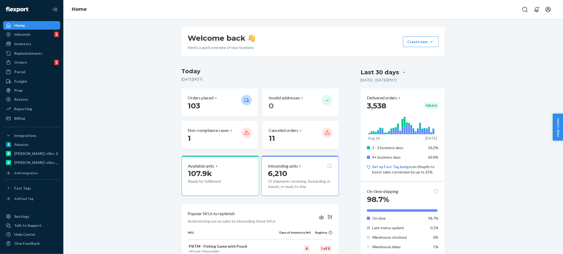
click at [153, 108] on div "Welcome back Here’s a quick overview of your business Create new Create new inb…" at bounding box center [313, 250] width 492 height 447
click at [136, 43] on div "Welcome back Here’s a quick overview of your business Create new Create new inb…" at bounding box center [313, 250] width 492 height 447
